Goal: Task Accomplishment & Management: Complete application form

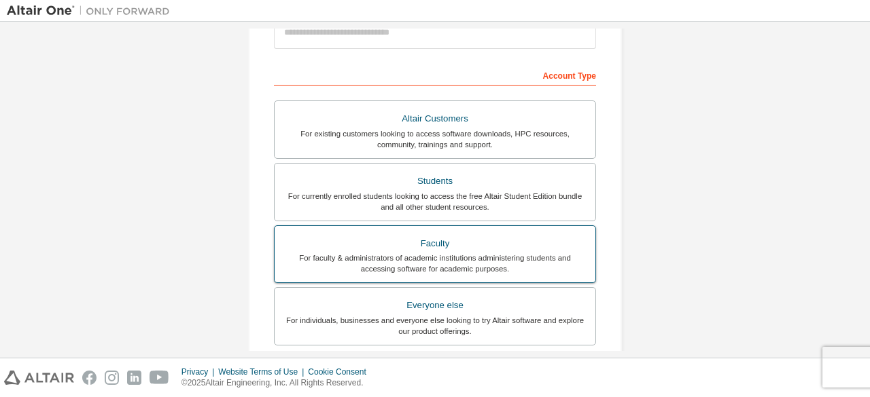
scroll to position [204, 0]
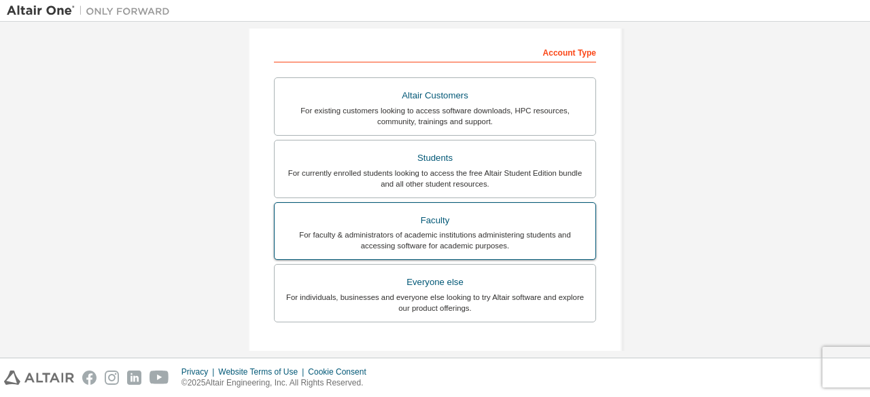
click at [476, 238] on div "For faculty & administrators of academic institutions administering students an…" at bounding box center [435, 241] width 304 height 22
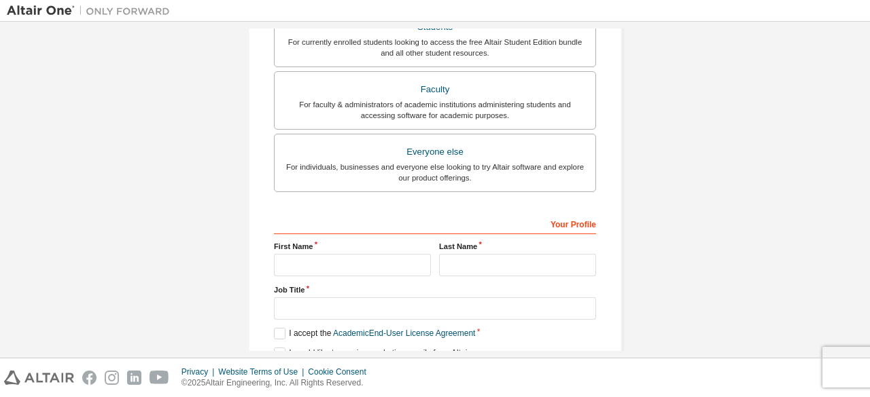
scroll to position [408, 0]
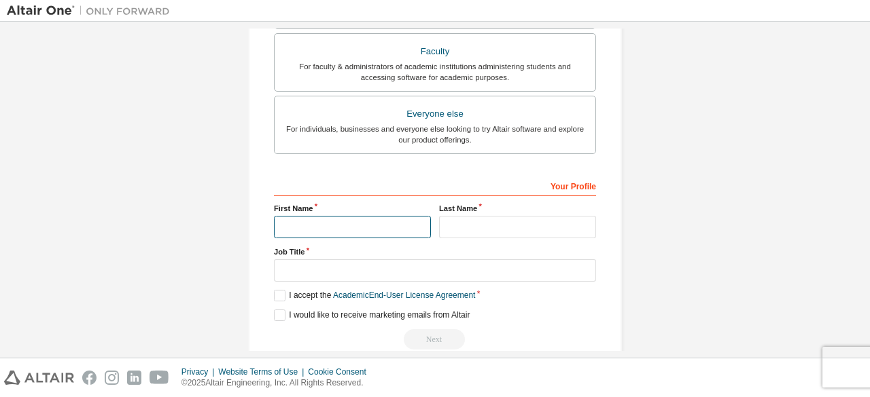
click at [379, 221] on input "text" at bounding box center [352, 227] width 157 height 22
type input "**********"
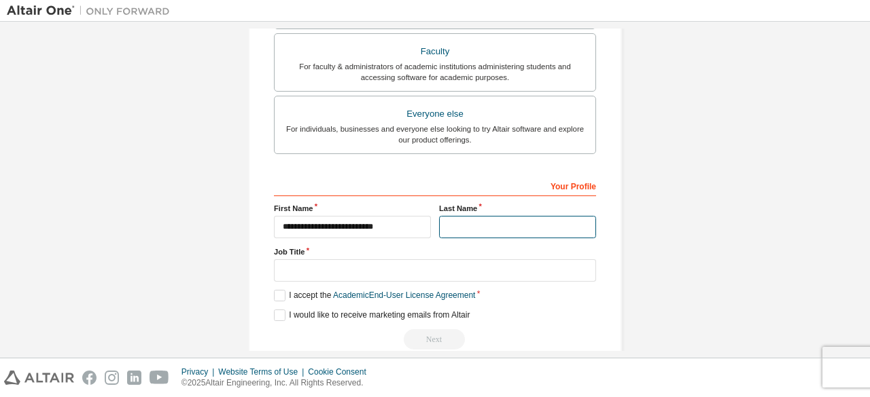
click at [448, 224] on input "text" at bounding box center [517, 227] width 157 height 22
type input "*******"
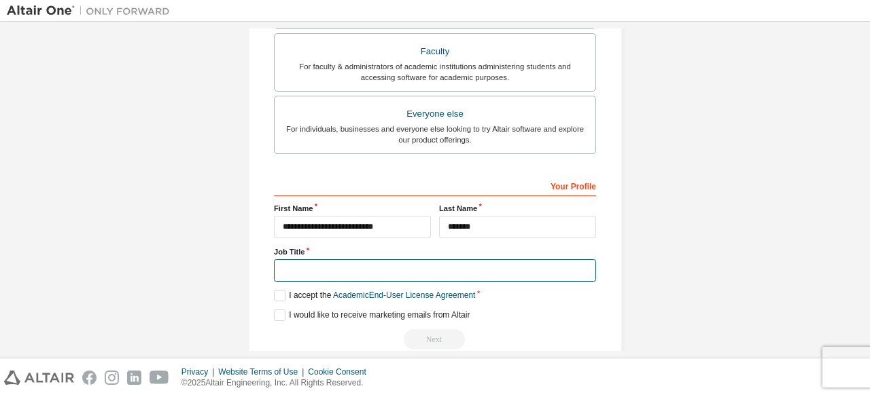
click at [429, 263] on input "text" at bounding box center [435, 271] width 322 height 22
type input "********"
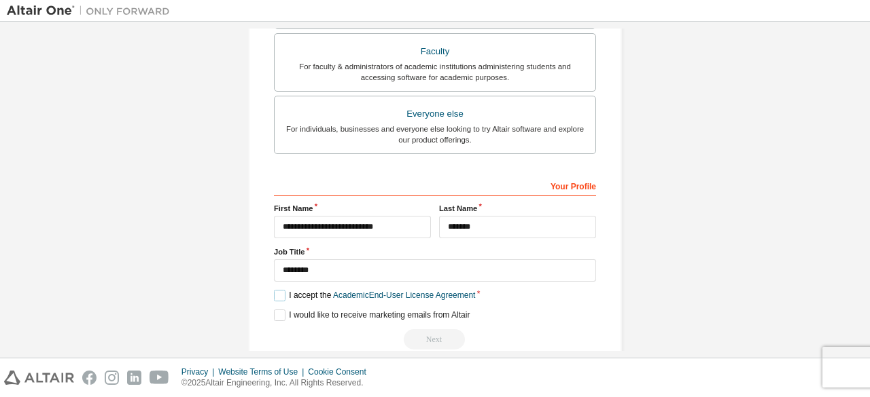
click at [279, 294] on label "I accept the Academic End-User License Agreement" at bounding box center [374, 296] width 201 height 12
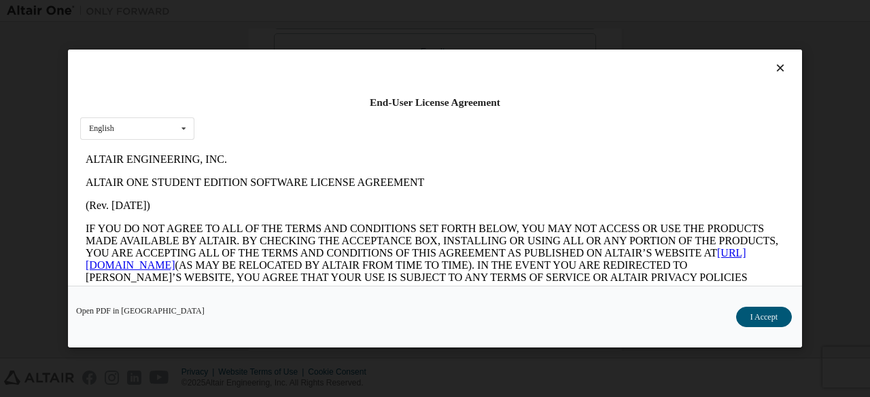
scroll to position [0, 0]
click at [747, 315] on button "I Accept" at bounding box center [764, 317] width 56 height 20
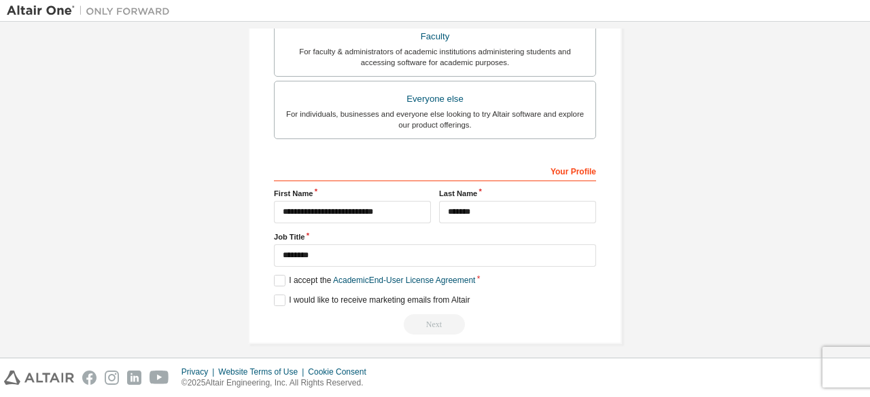
scroll to position [428, 0]
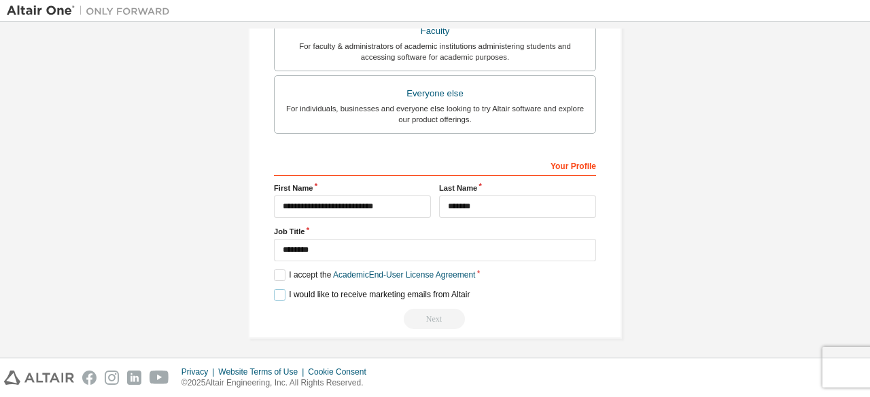
click at [277, 294] on label "I would like to receive marketing emails from Altair" at bounding box center [372, 295] width 196 height 12
click at [276, 289] on label "I would like to receive marketing emails from Altair" at bounding box center [372, 295] width 196 height 12
click at [439, 316] on div "Next" at bounding box center [435, 319] width 322 height 20
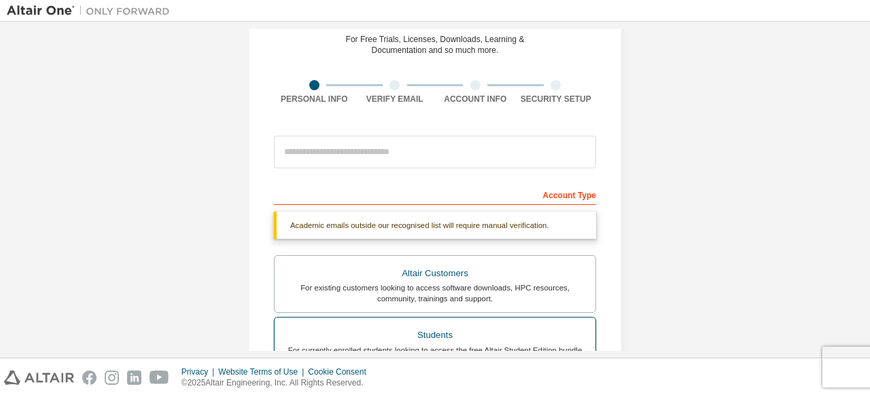
scroll to position [0, 0]
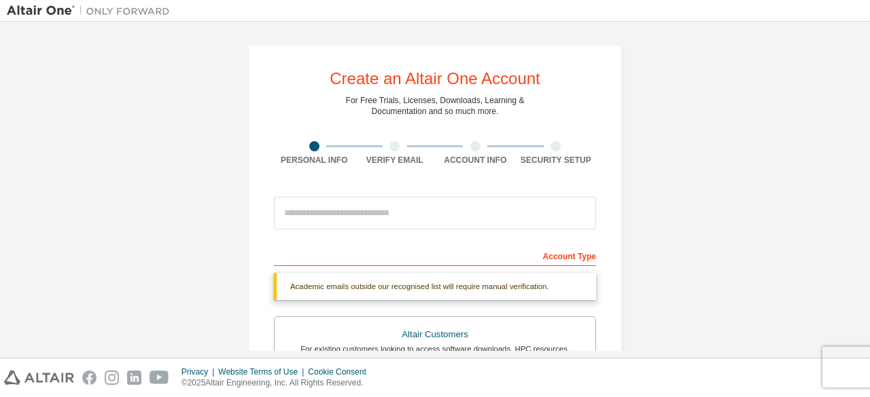
click at [384, 253] on div "Account Type" at bounding box center [435, 256] width 322 height 22
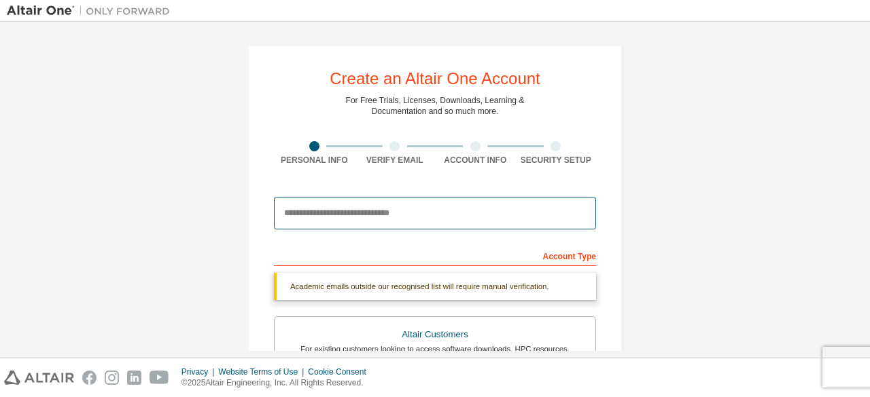
click at [367, 215] on input "email" at bounding box center [435, 213] width 322 height 33
type input "**********"
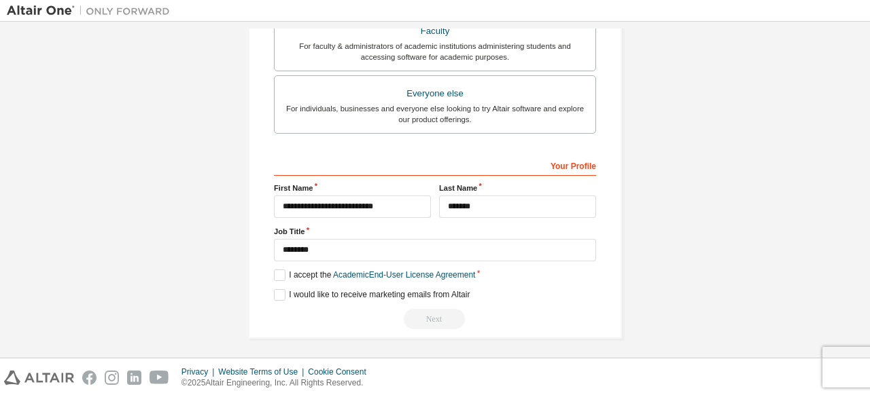
scroll to position [393, 0]
click at [415, 312] on button "Next" at bounding box center [434, 319] width 61 height 20
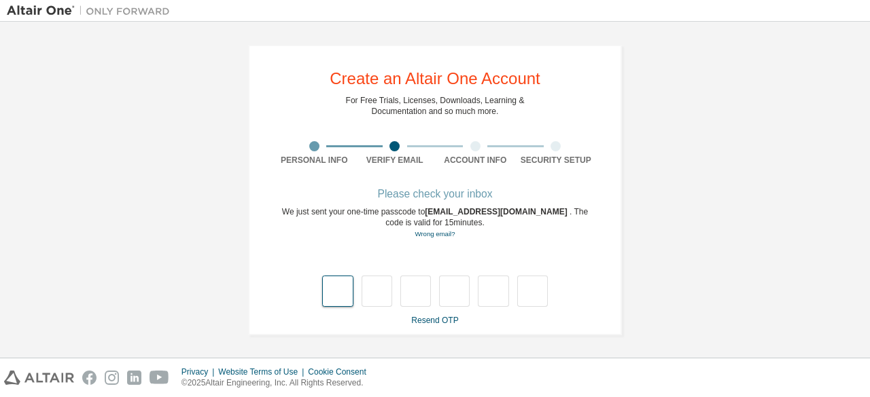
type input "*"
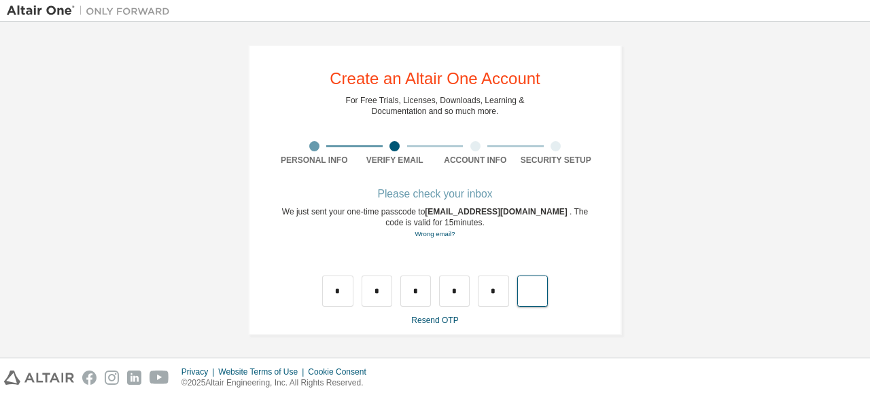
type input "*"
